Goal: Task Accomplishment & Management: Manage account settings

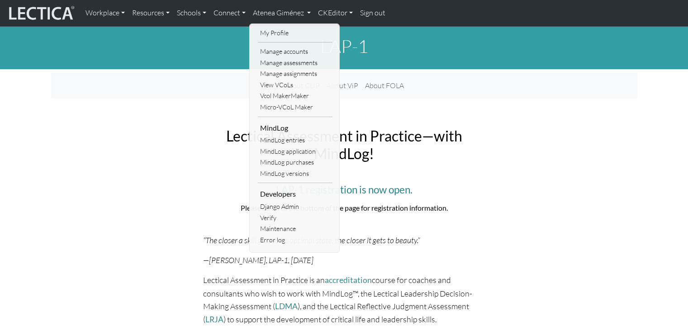
scroll to position [1039, 0]
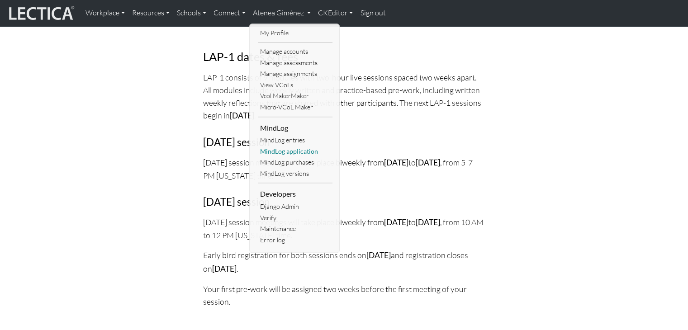
click at [289, 152] on link "MindLog application" at bounding box center [295, 151] width 75 height 11
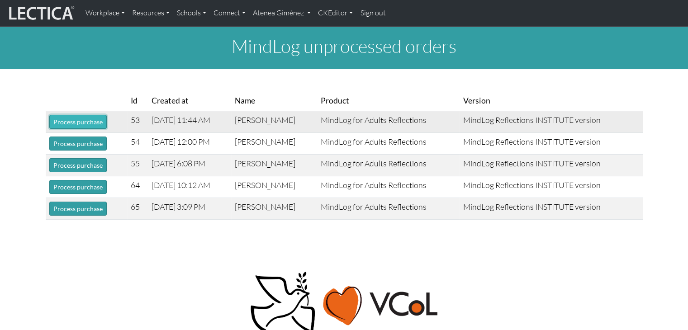
click at [89, 119] on button "Process purchase" at bounding box center [77, 122] width 57 height 14
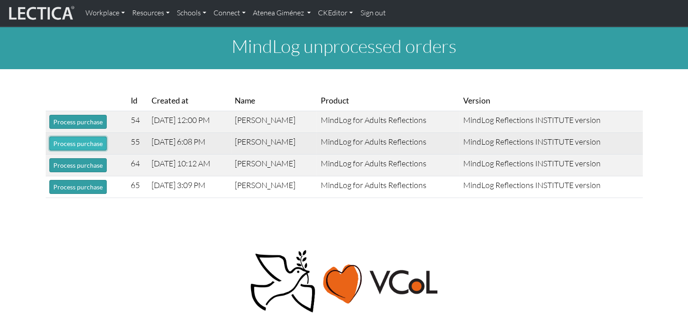
click at [80, 141] on button "Process purchase" at bounding box center [77, 144] width 57 height 14
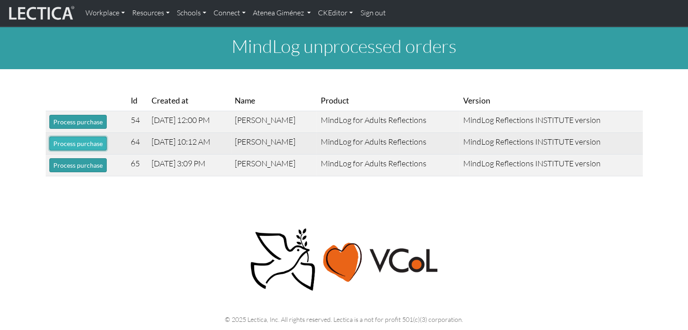
click at [83, 144] on button "Process purchase" at bounding box center [77, 144] width 57 height 14
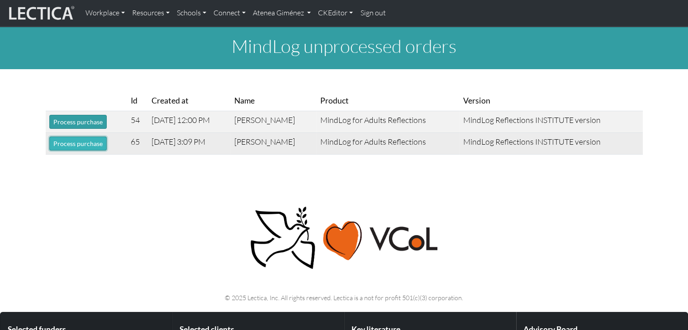
click at [91, 147] on button "Process purchase" at bounding box center [77, 144] width 57 height 14
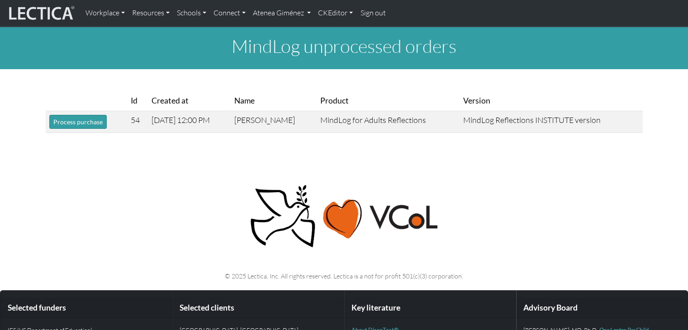
click at [317, 2] on nav "Workplace Assessments Why LectaTests? About LectaTests Leadership Leader develo…" at bounding box center [344, 13] width 688 height 27
click at [293, 20] on link "Atenea Giménez" at bounding box center [282, 13] width 66 height 19
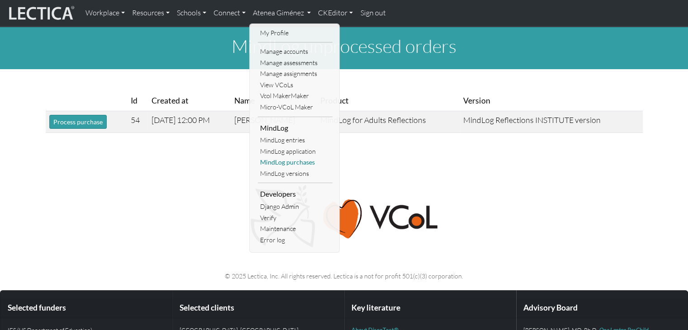
click at [285, 164] on link "MindLog purchases" at bounding box center [295, 162] width 75 height 11
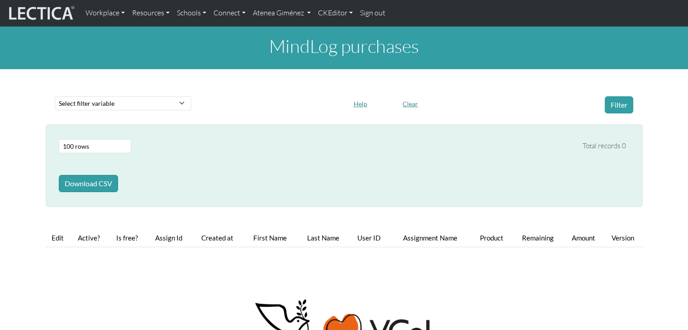
select select "100"
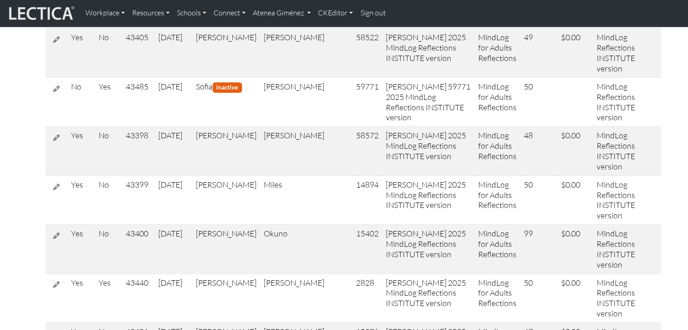
scroll to position [719, 0]
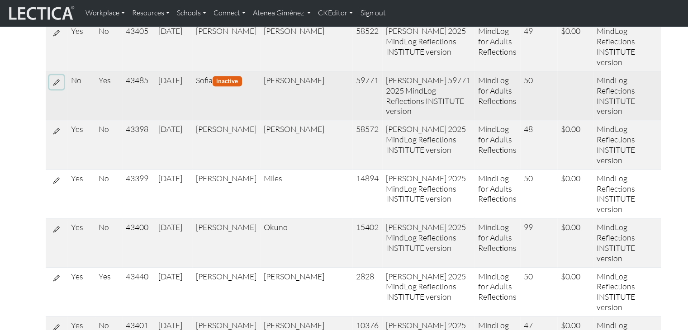
click at [54, 86] on icon at bounding box center [56, 82] width 6 height 8
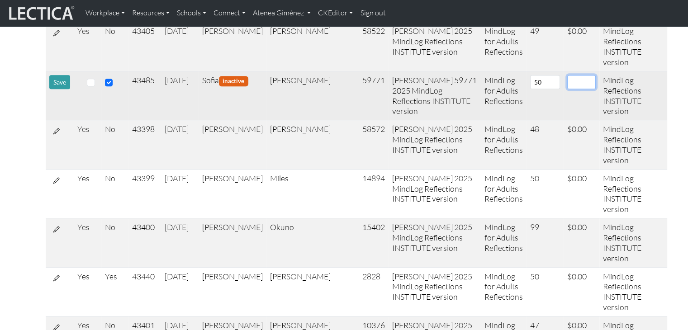
click at [567, 89] on input "number" at bounding box center [581, 82] width 29 height 14
type input "0"
click at [93, 87] on input "checkbox" at bounding box center [91, 83] width 8 height 8
checkbox input "true"
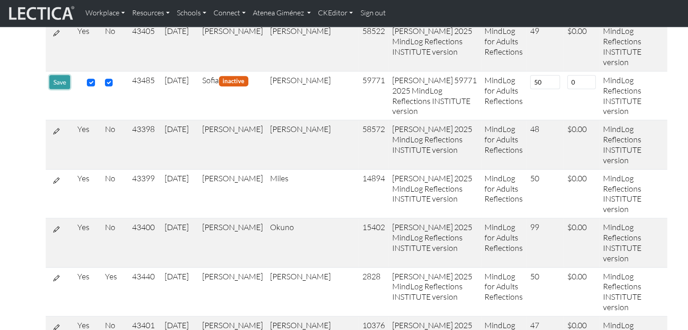
click at [59, 89] on button "Save" at bounding box center [59, 82] width 21 height 14
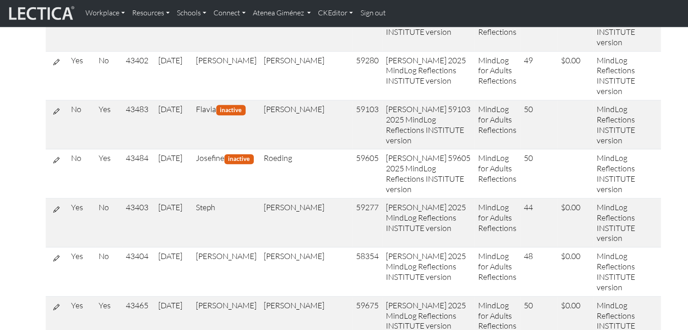
scroll to position [1033, 0]
click at [56, 114] on icon at bounding box center [56, 111] width 6 height 8
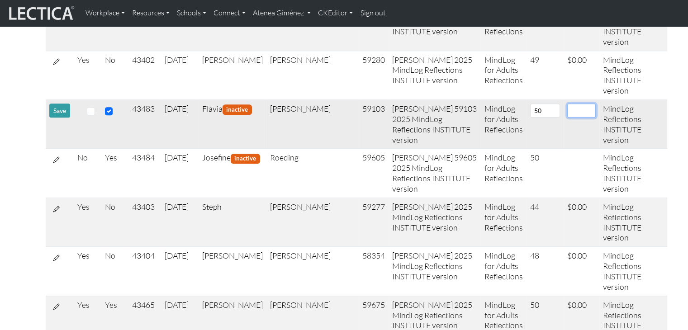
click at [567, 118] on input "number" at bounding box center [581, 111] width 29 height 14
type input "0"
click at [90, 115] on input "checkbox" at bounding box center [91, 111] width 8 height 8
checkbox input "true"
click at [61, 118] on button "Save" at bounding box center [59, 111] width 21 height 14
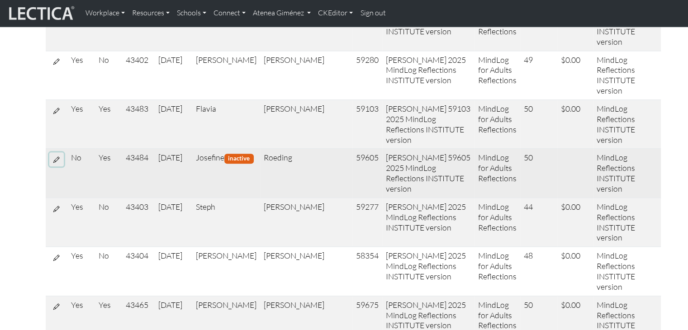
click at [53, 163] on icon at bounding box center [56, 160] width 6 height 8
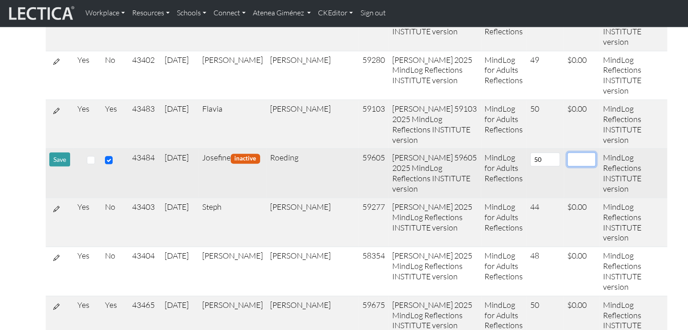
click at [567, 167] on input "number" at bounding box center [581, 159] width 29 height 14
type input "0"
click at [94, 164] on input "checkbox" at bounding box center [91, 160] width 8 height 8
checkbox input "true"
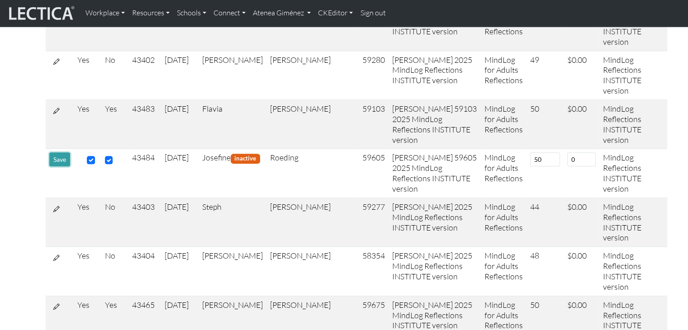
click at [51, 167] on button "Save" at bounding box center [59, 159] width 21 height 14
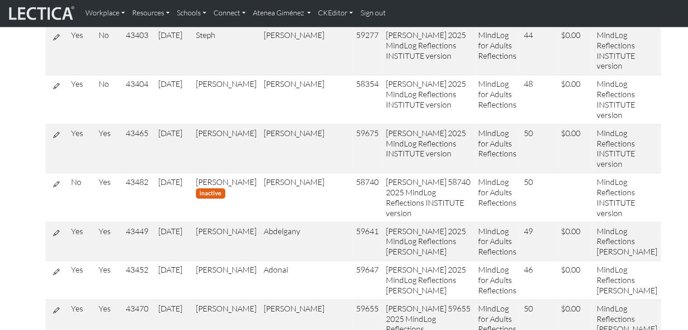
scroll to position [1268, 0]
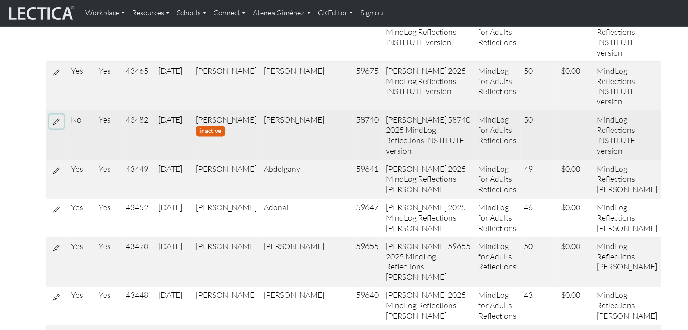
click at [60, 128] on button at bounding box center [56, 121] width 14 height 14
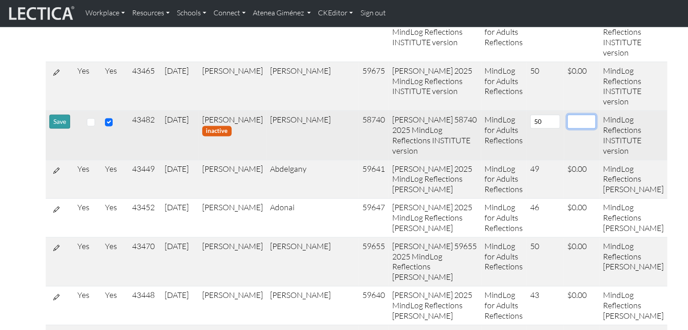
click at [567, 128] on input "number" at bounding box center [581, 121] width 29 height 14
type input "0"
click at [92, 126] on input "checkbox" at bounding box center [91, 122] width 8 height 8
checkbox input "true"
click at [63, 128] on button "Save" at bounding box center [59, 121] width 21 height 14
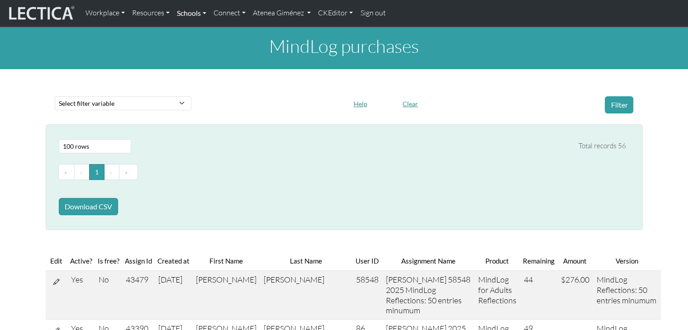
scroll to position [0, 0]
